Goal: Transaction & Acquisition: Subscribe to service/newsletter

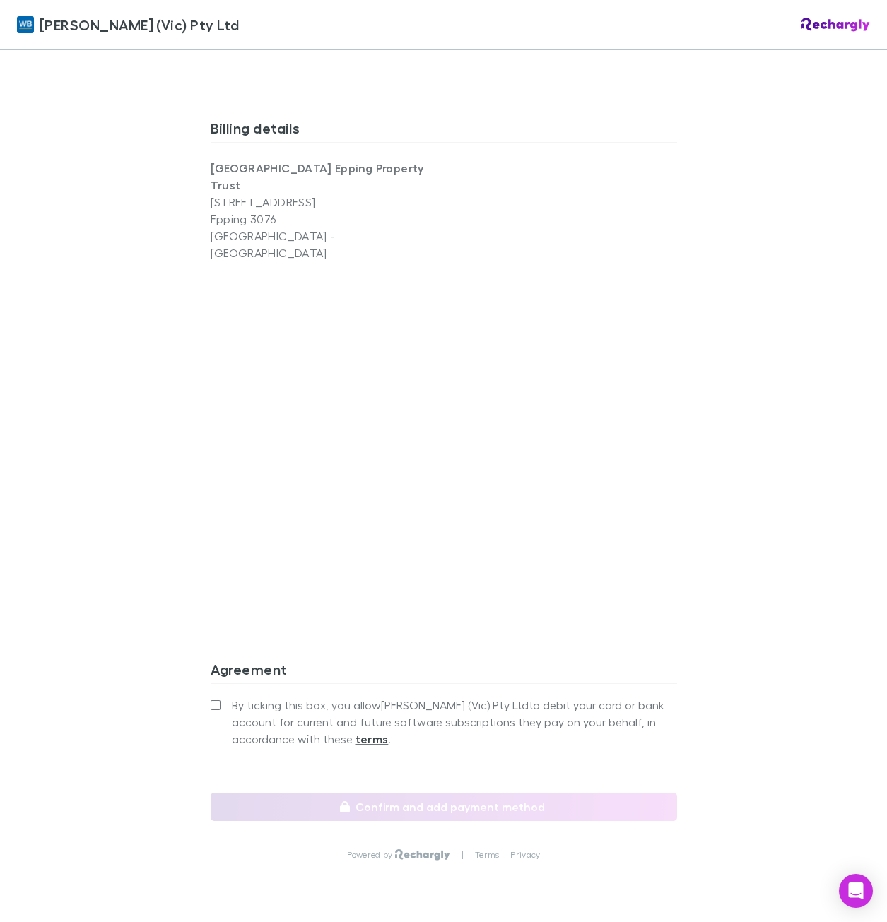
scroll to position [904, 0]
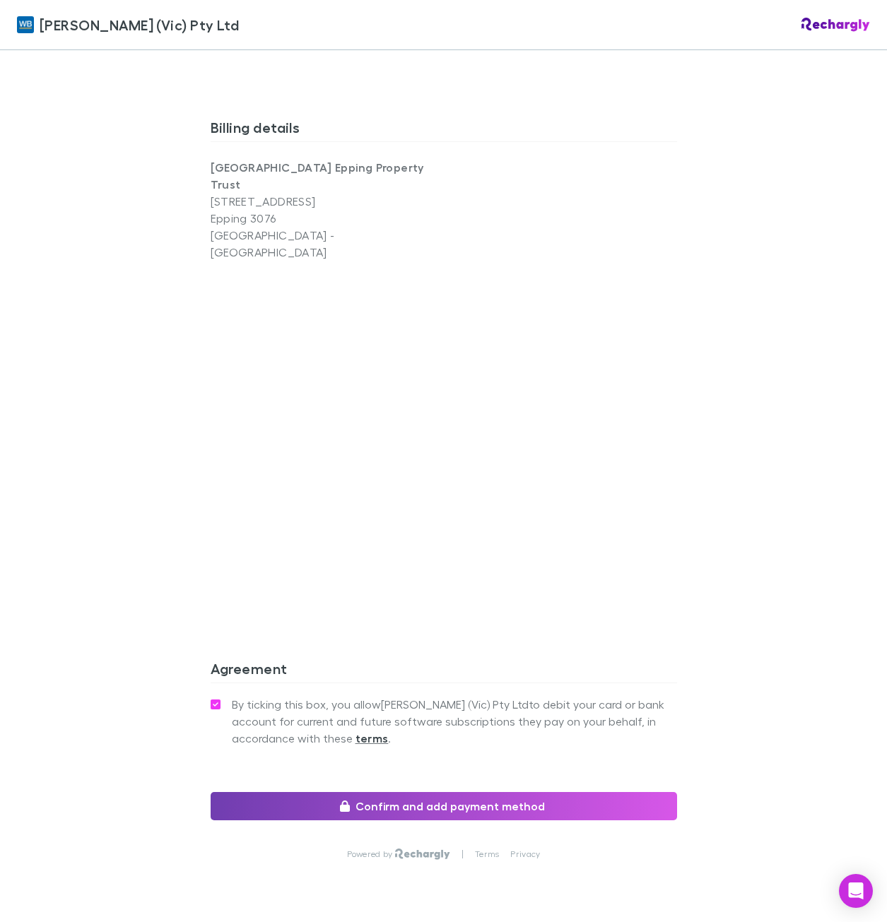
click at [431, 792] on button "Confirm and add payment method" at bounding box center [444, 806] width 466 height 28
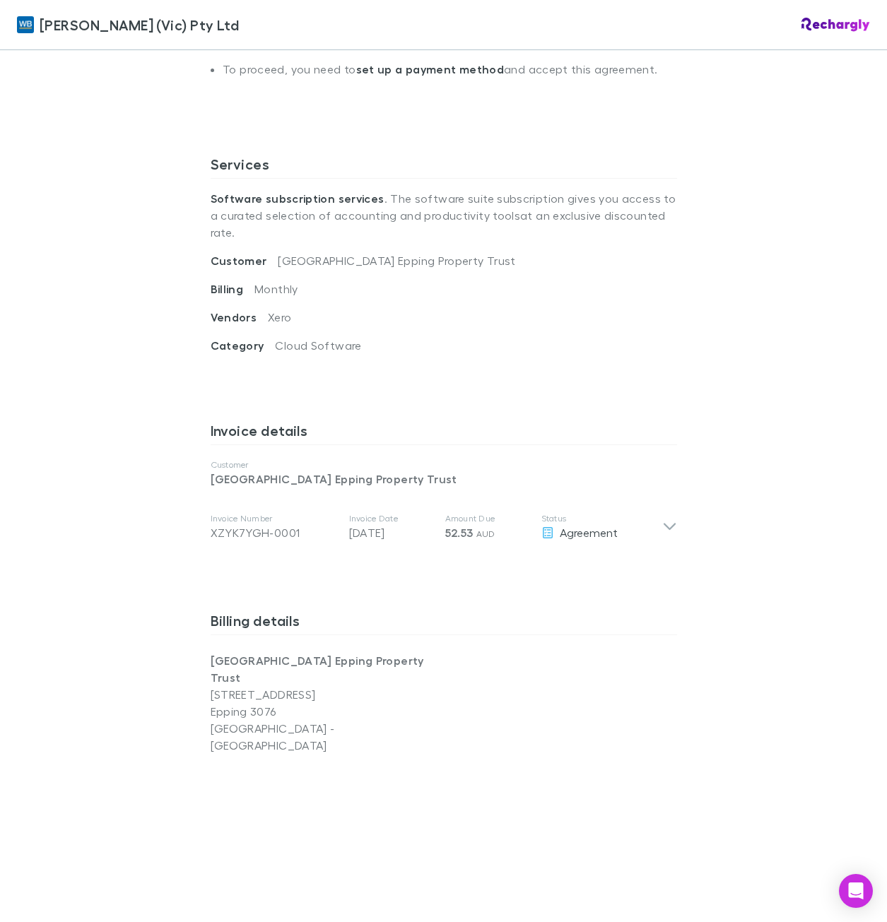
scroll to position [410, 0]
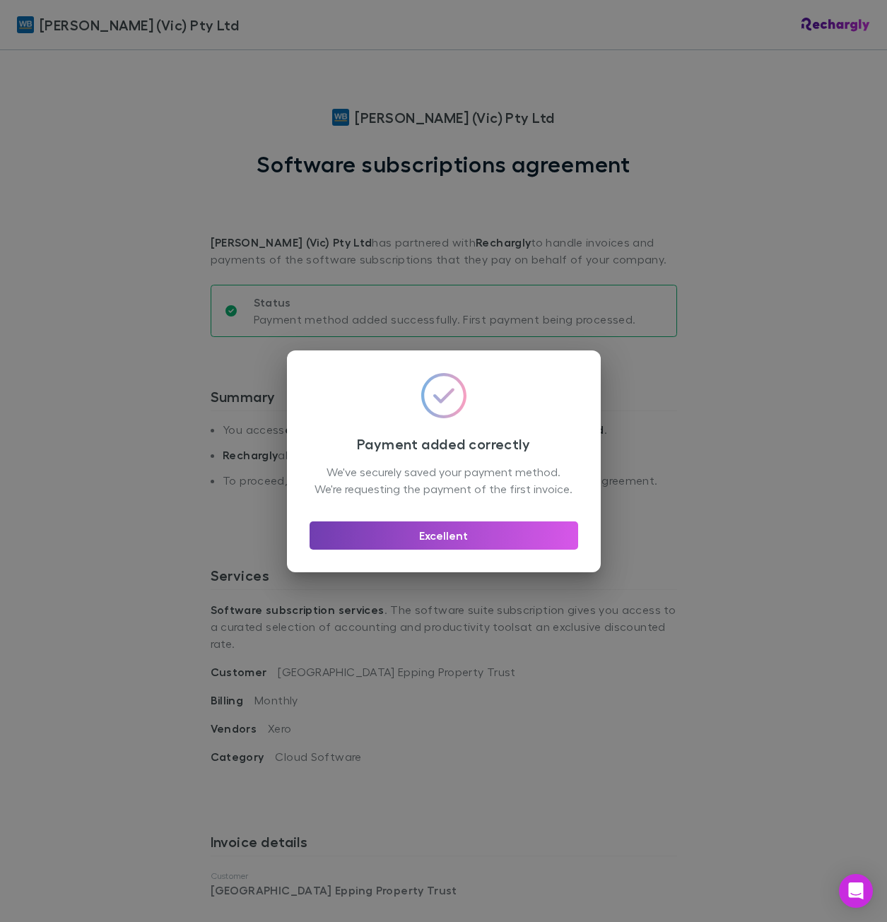
click at [446, 548] on button "Excellent" at bounding box center [443, 535] width 268 height 28
